Goal: Check status: Check status

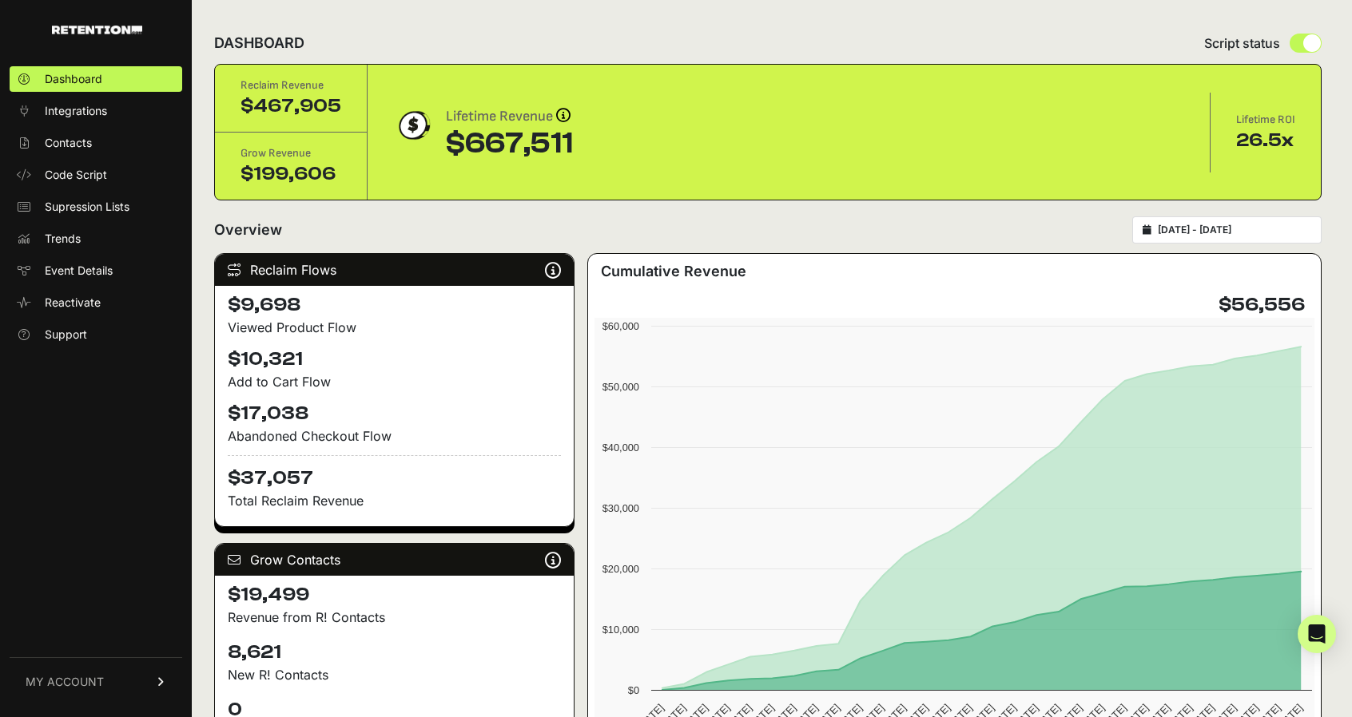
type input "[DATE]"
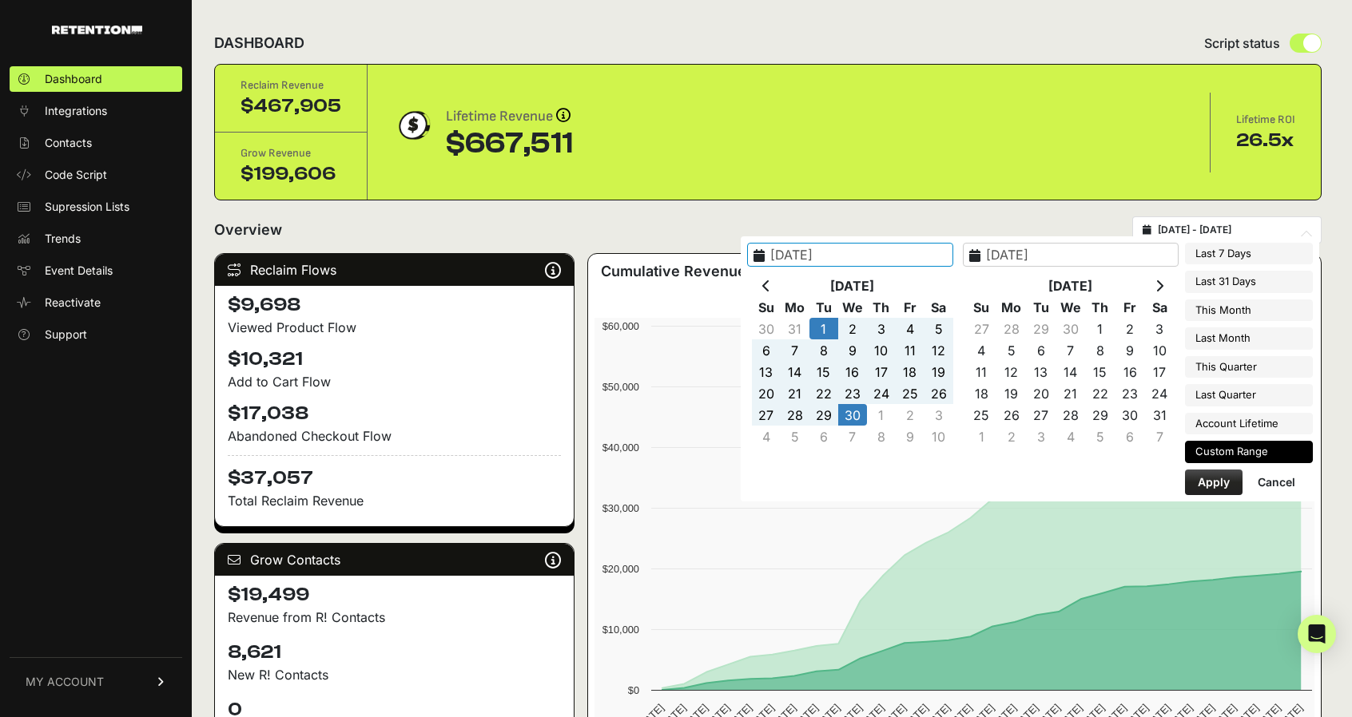
click at [1254, 231] on input "2025-04-01 - 2025-04-30" at bounding box center [1234, 230] width 153 height 13
type input "[DATE]"
type input "2025-04-01"
type input "2025-04-30"
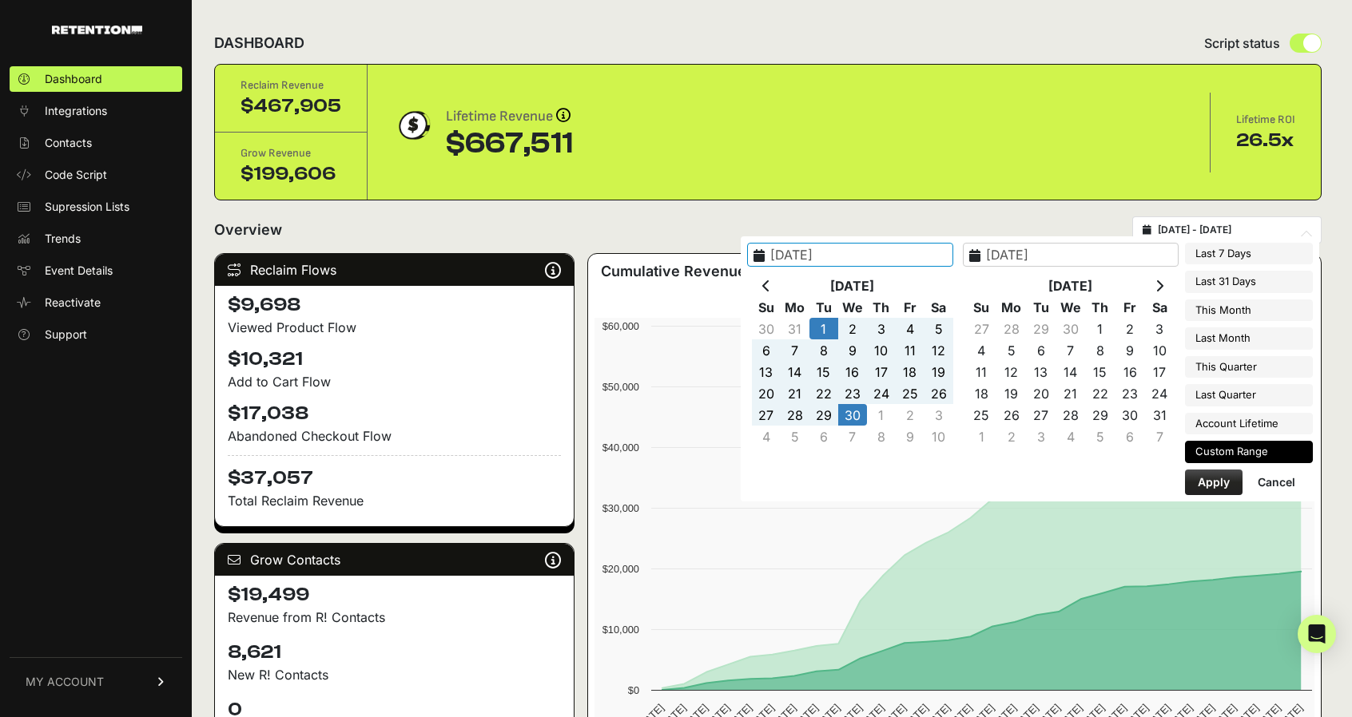
type input "2025-04-01"
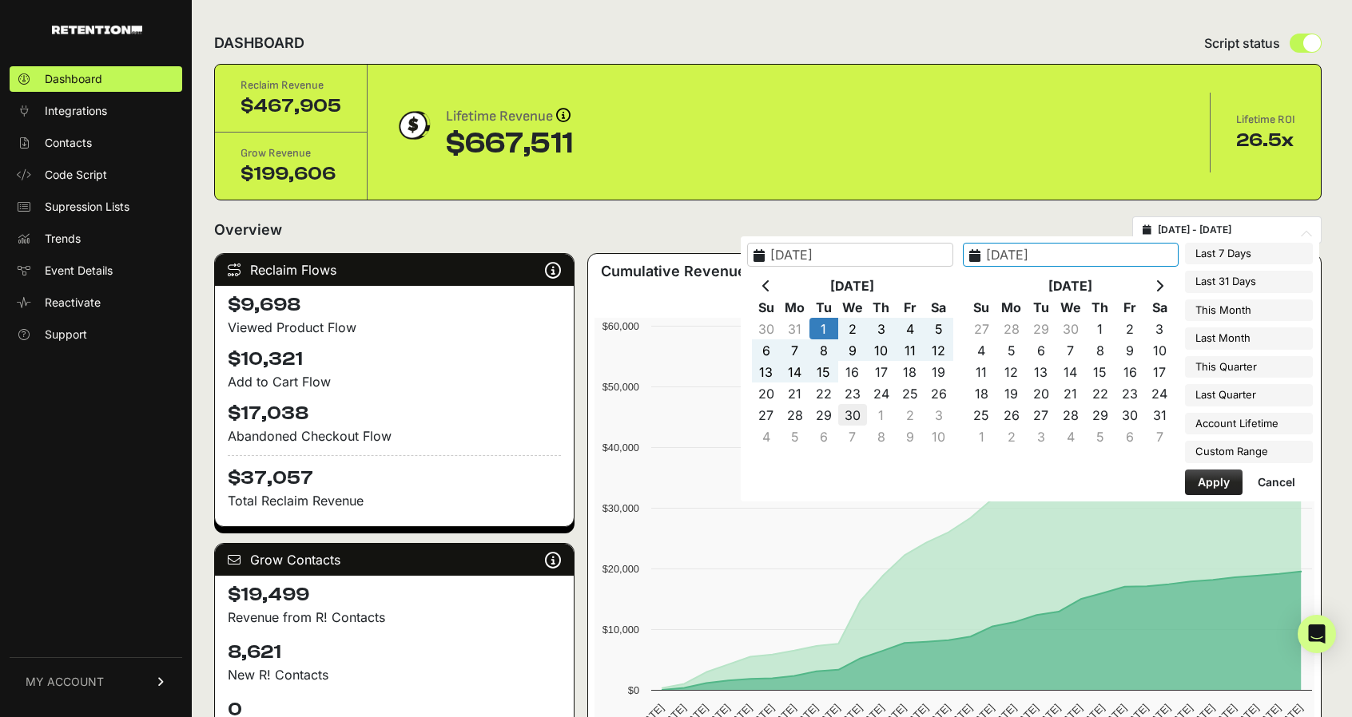
type input "2025-04-30"
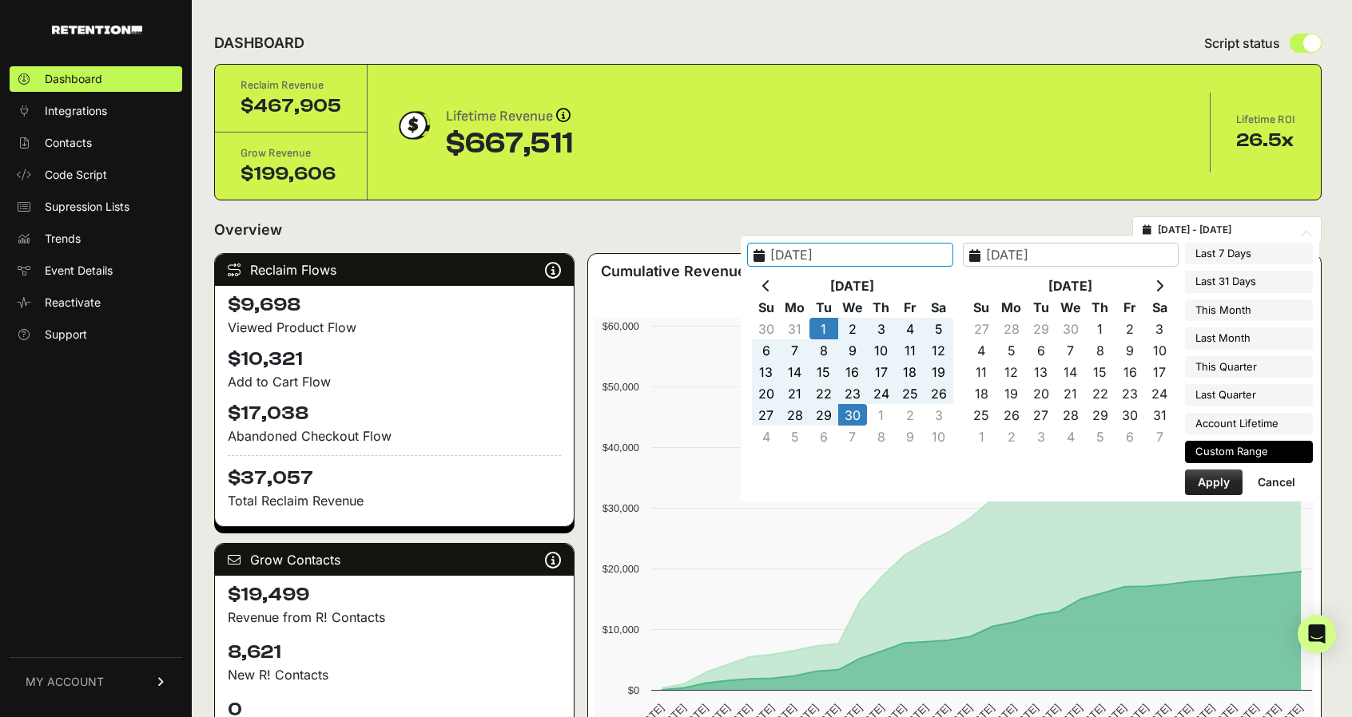
click at [1220, 479] on button "Apply" at bounding box center [1214, 483] width 58 height 26
click at [1225, 226] on input "2025-04-01 - 2025-04-30" at bounding box center [1234, 230] width 153 height 13
type input "2025-09-23"
type input "2025-09-29"
type input "2025-04-01"
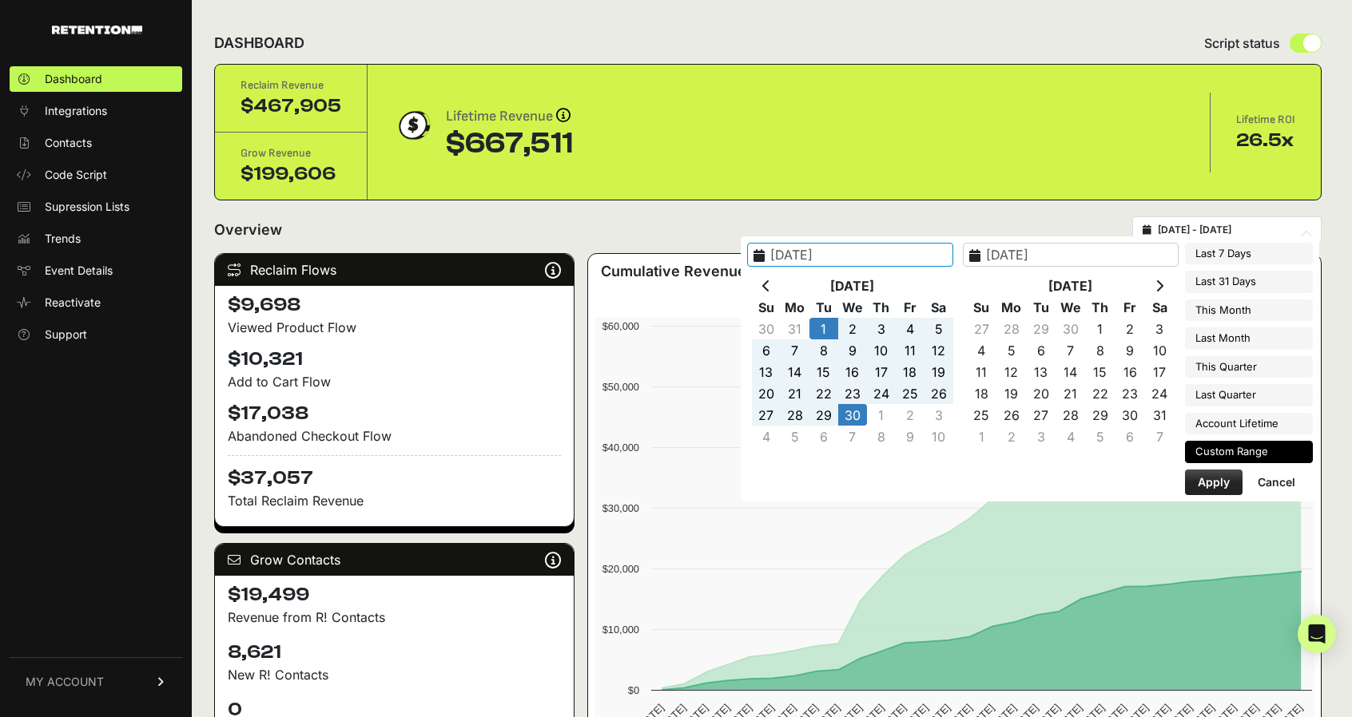
type input "2025-04-30"
click at [1160, 284] on icon at bounding box center [1159, 286] width 8 height 13
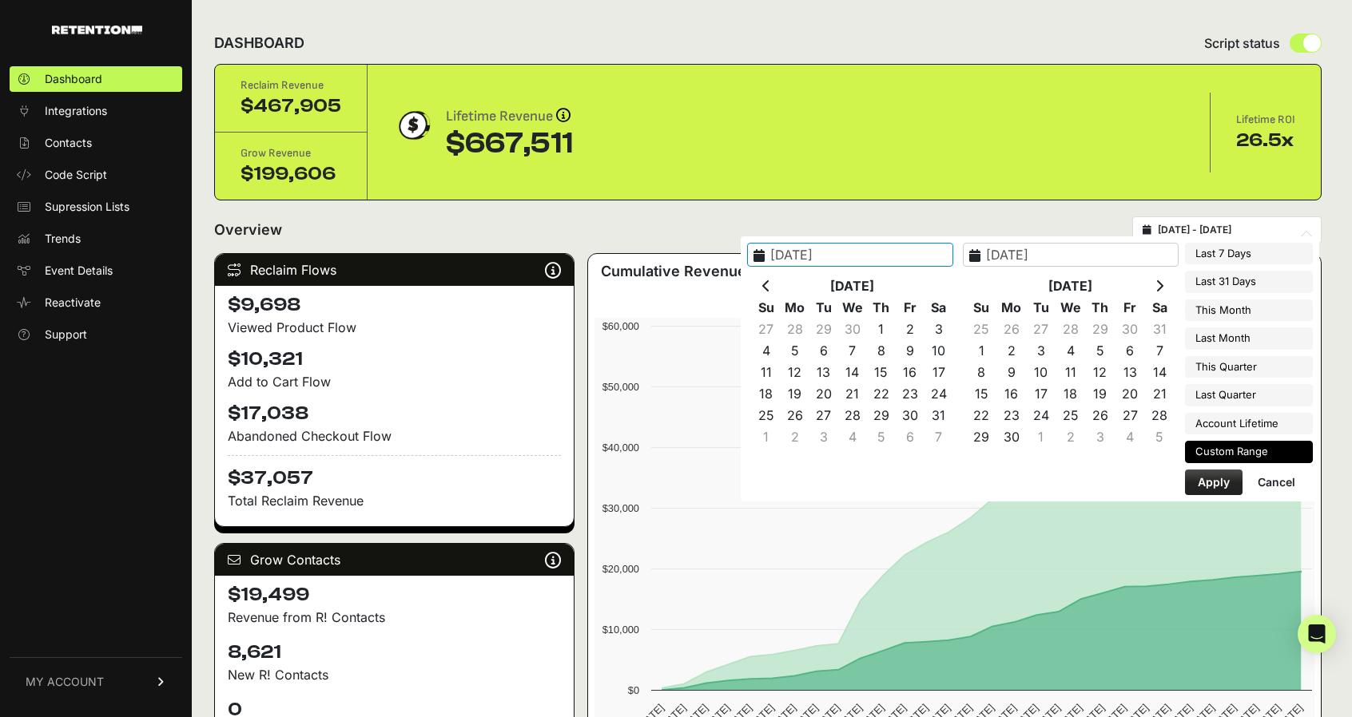
click at [1160, 284] on icon at bounding box center [1159, 286] width 8 height 13
type input "2025-09-01"
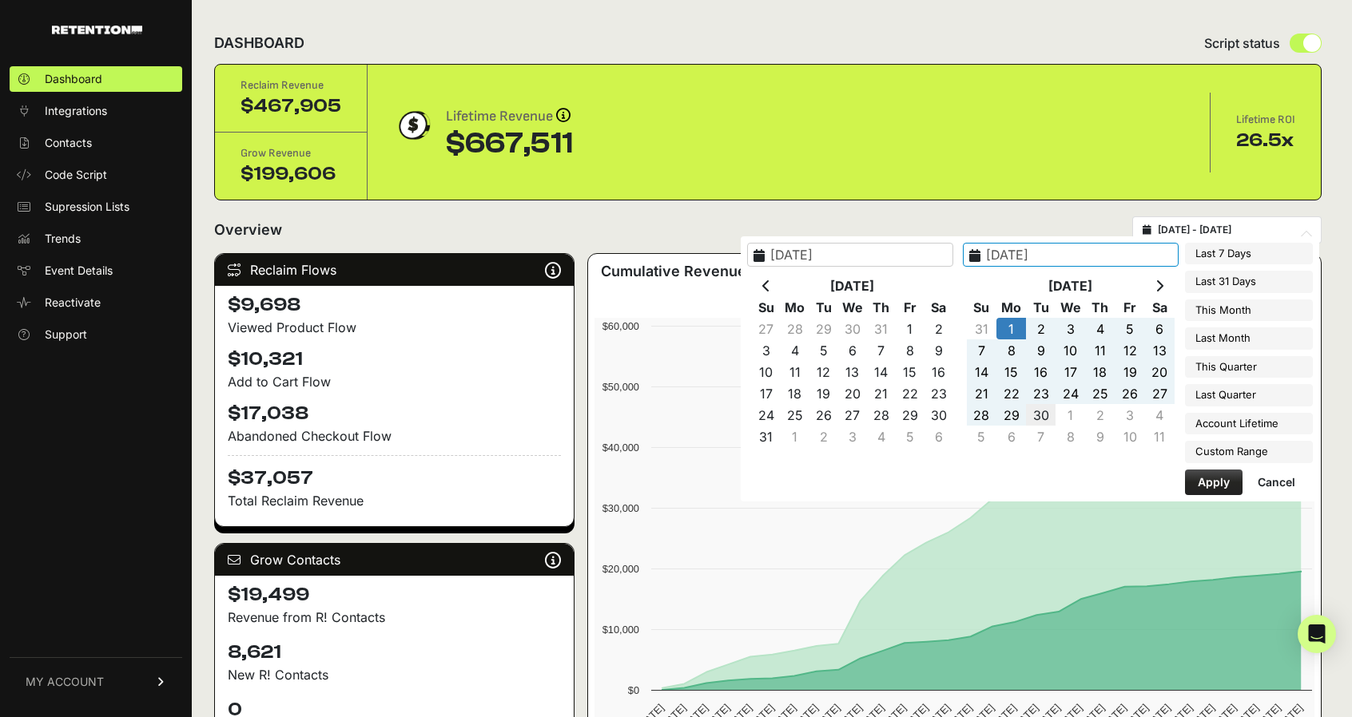
type input "2025-09-30"
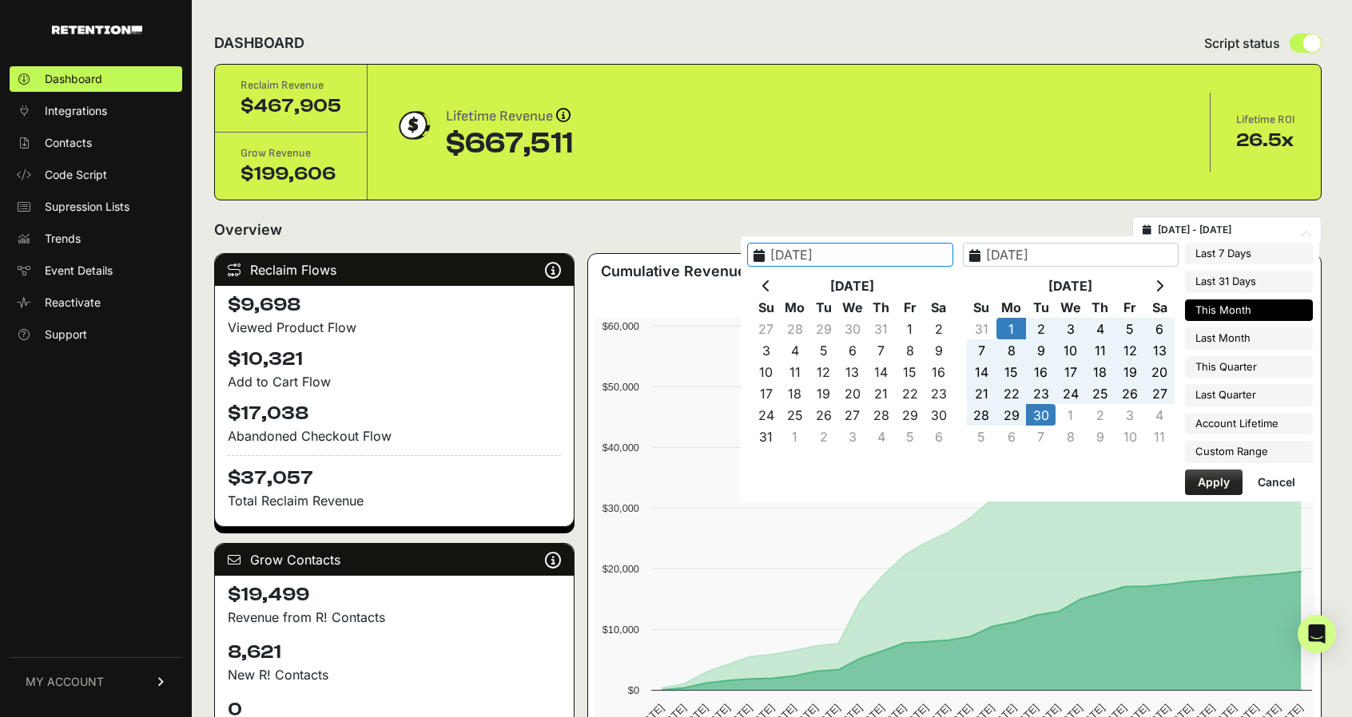
type input "2025-09-01"
click at [1205, 479] on button "Apply" at bounding box center [1214, 483] width 58 height 26
type input "2025-09-01 - 2025-09-30"
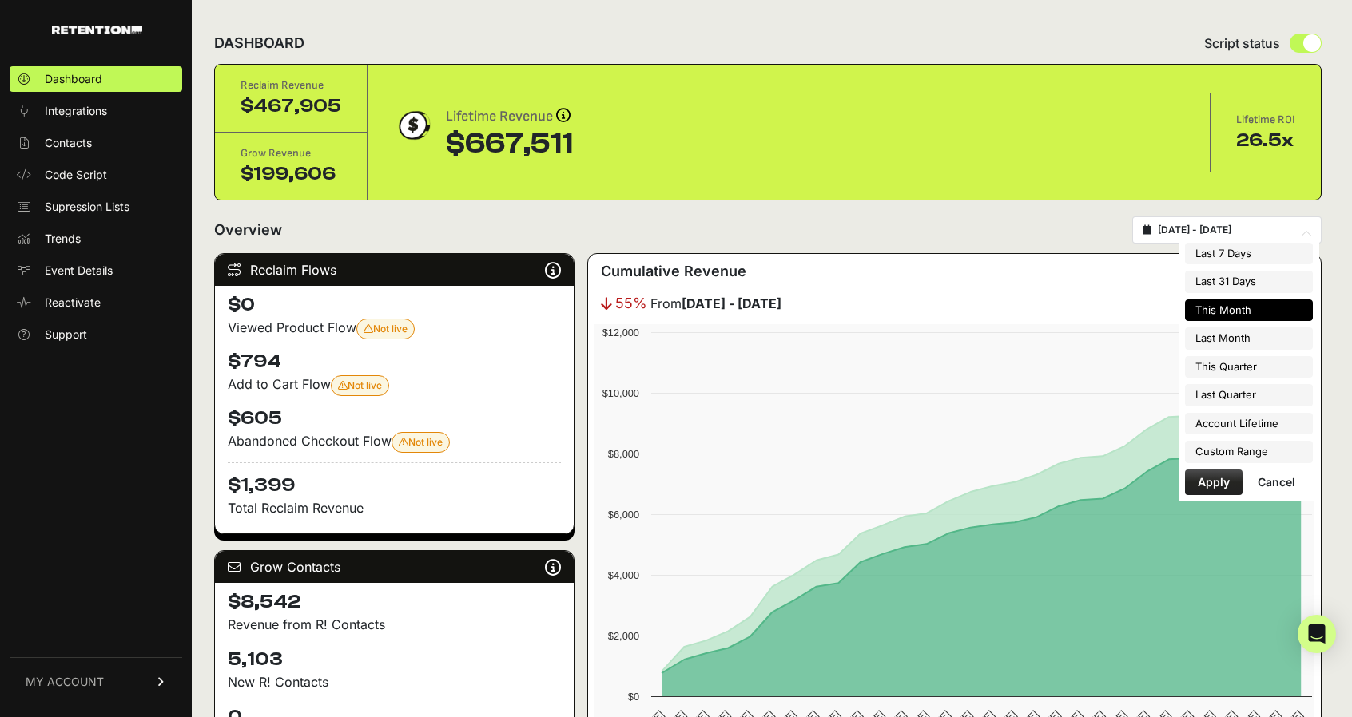
click at [1236, 231] on input "2025-09-01 - 2025-09-30" at bounding box center [1234, 230] width 153 height 13
click at [1253, 340] on li "Last Month" at bounding box center [1249, 339] width 128 height 22
type input "[DATE] - [DATE]"
